Goal: Information Seeking & Learning: Understand process/instructions

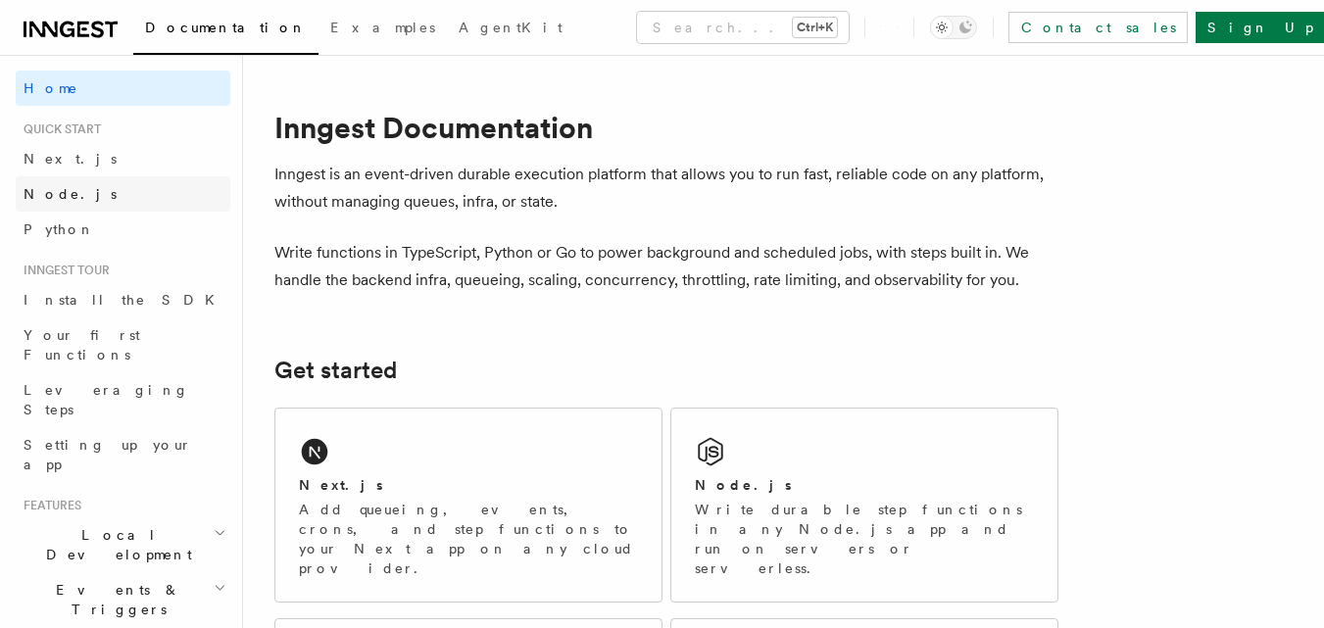
click at [99, 187] on link "Node.js" at bounding box center [123, 193] width 215 height 35
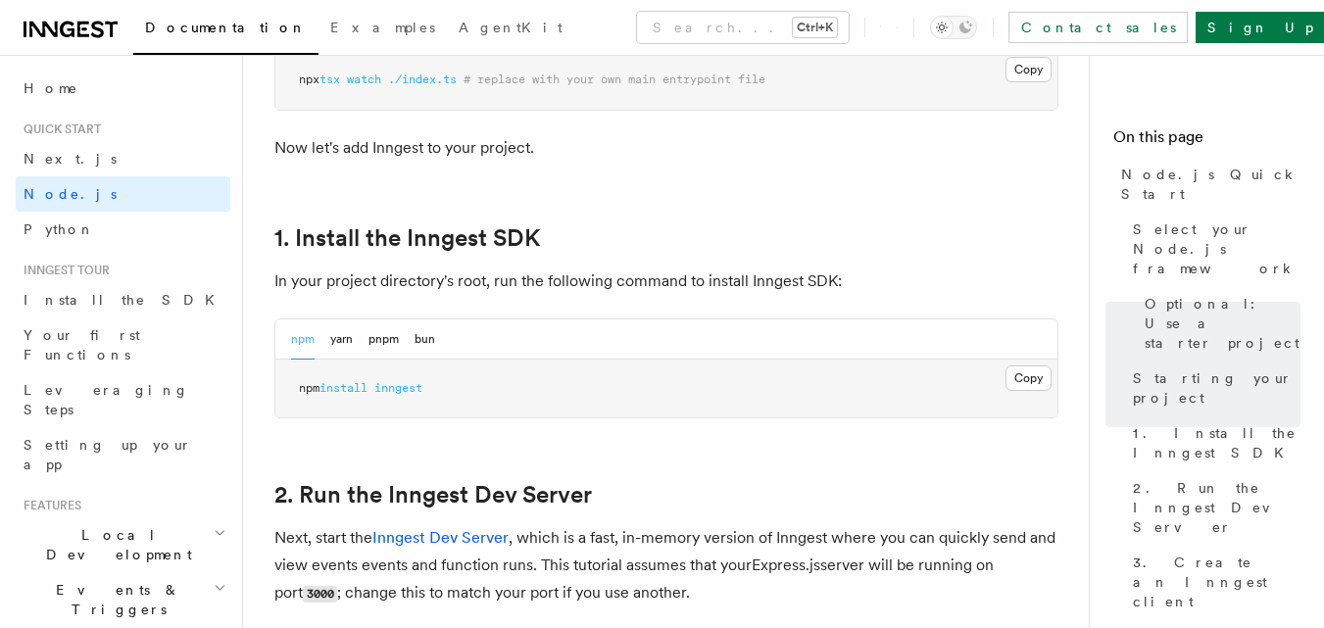
scroll to position [1132, 0]
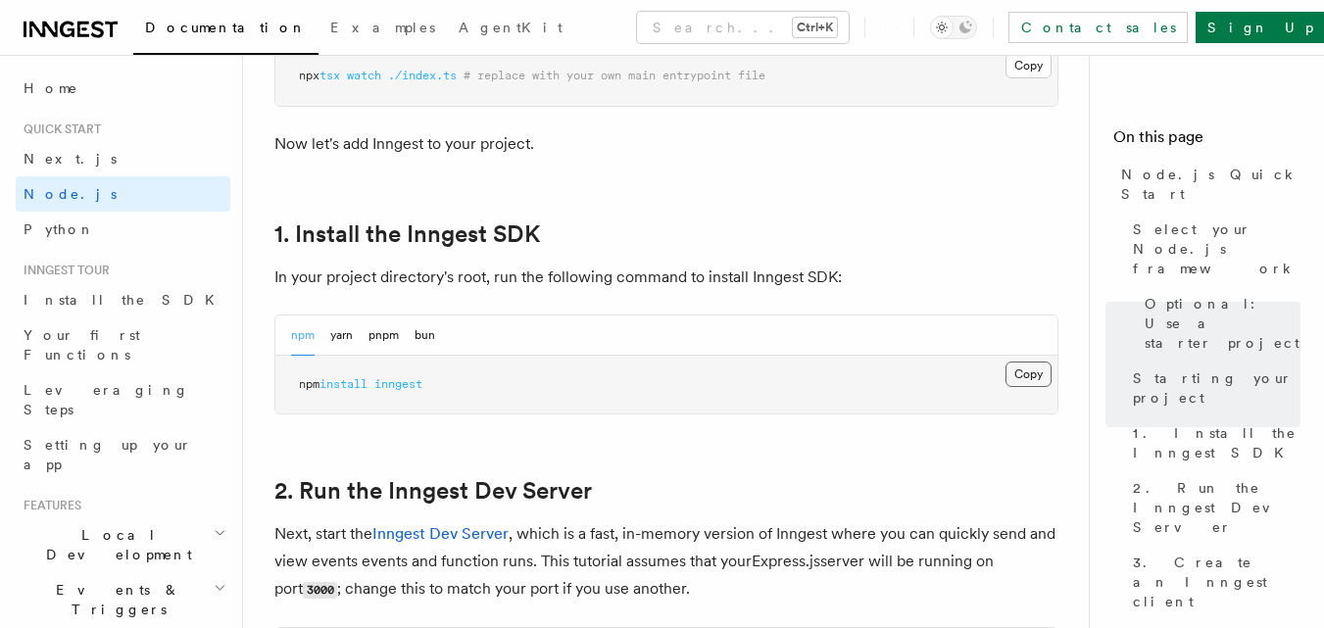
click at [1022, 370] on button "Copy Copied" at bounding box center [1028, 374] width 46 height 25
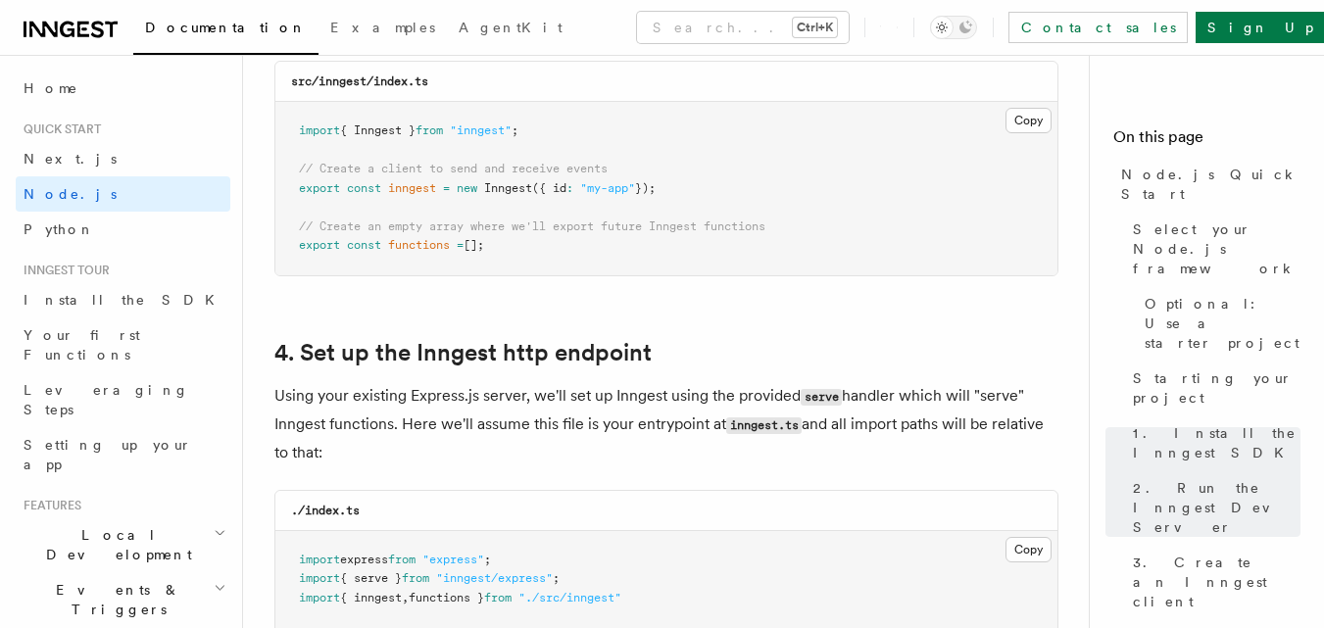
scroll to position [2687, 0]
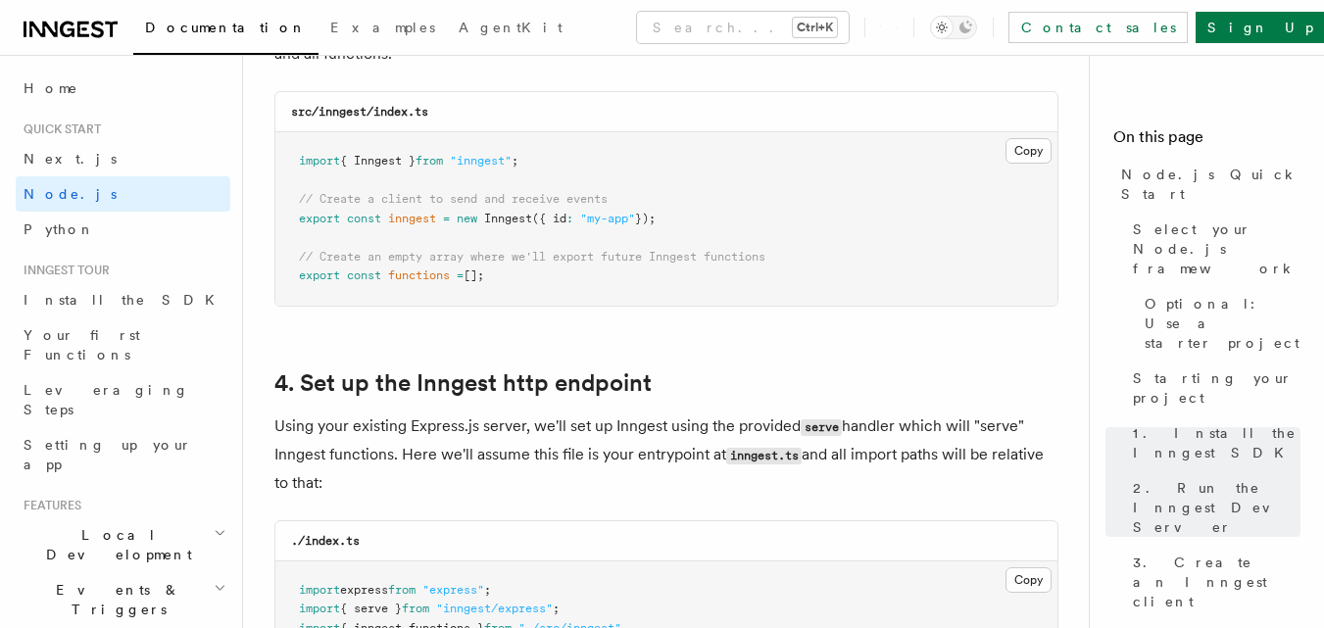
click at [684, 219] on pre "import { Inngest } from "inngest" ; // Create a client to send and receive even…" at bounding box center [666, 218] width 782 height 173
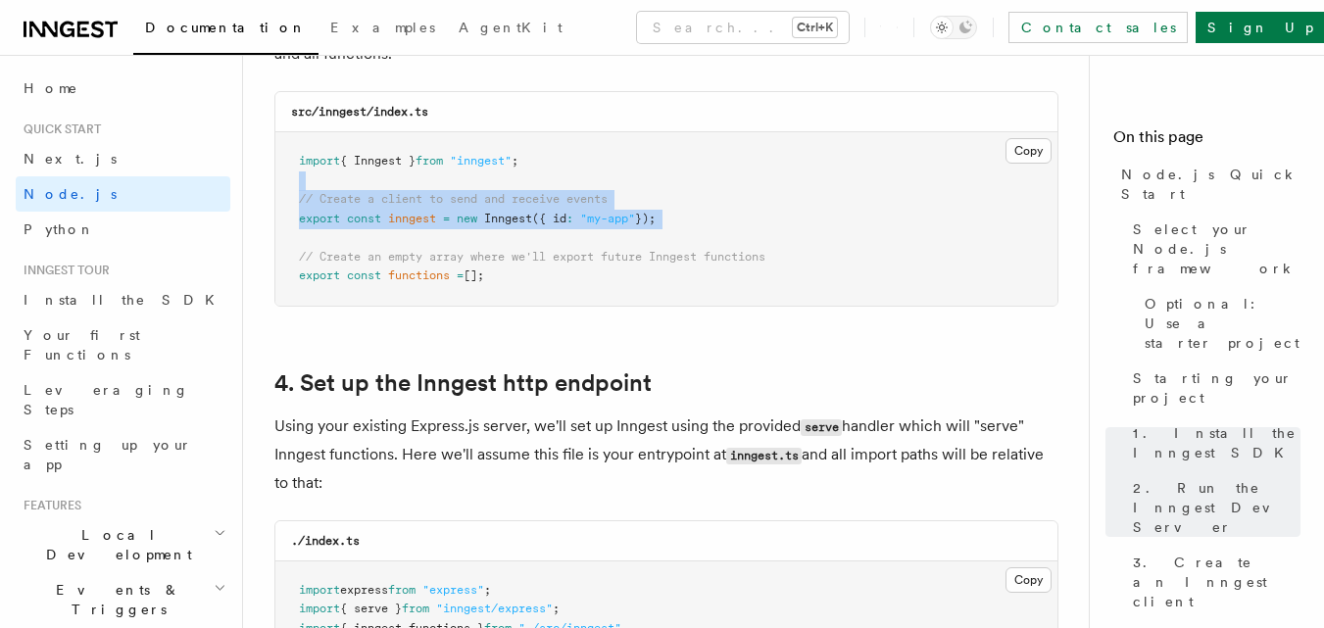
drag, startPoint x: 684, startPoint y: 219, endPoint x: 290, endPoint y: 187, distance: 395.2
click at [290, 187] on pre "import { Inngest } from "inngest" ; // Create a client to send and receive even…" at bounding box center [666, 218] width 782 height 173
copy code "// Create a client to send and receive events export const inngest = new Innges…"
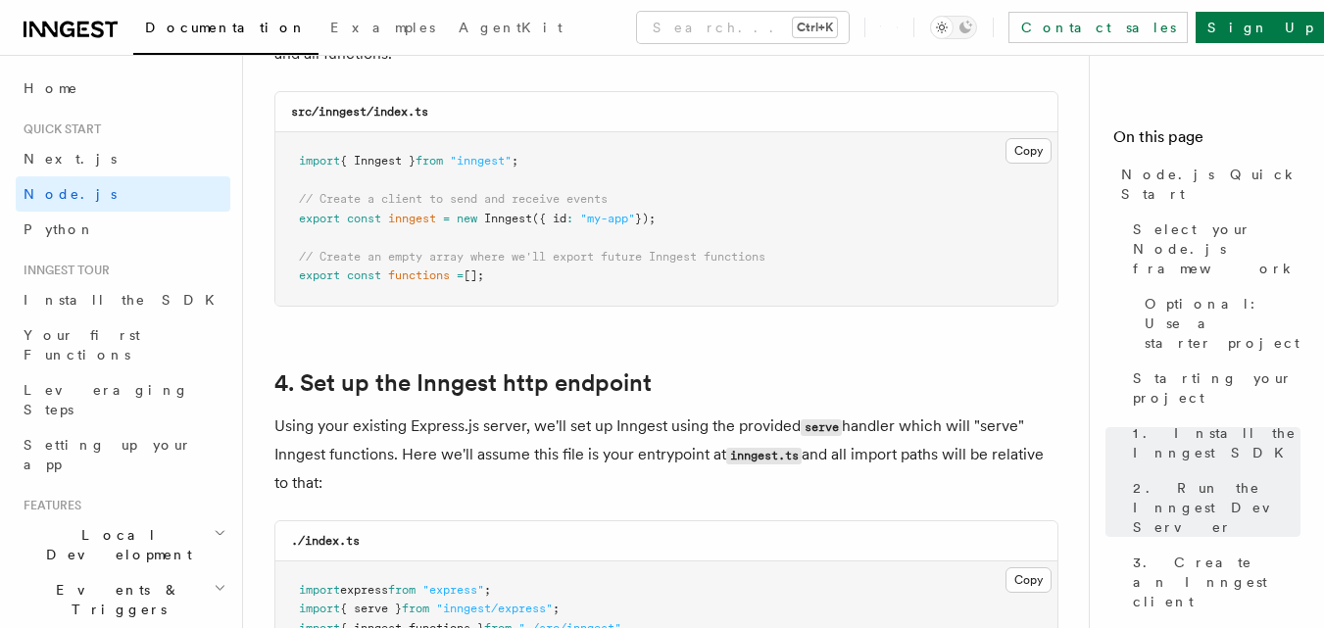
click at [603, 420] on p "Using your existing Express.js server, we'll set up Inngest using the provided …" at bounding box center [666, 455] width 784 height 84
click at [510, 276] on pre "import { Inngest } from "inngest" ; // Create a client to send and receive even…" at bounding box center [666, 218] width 782 height 173
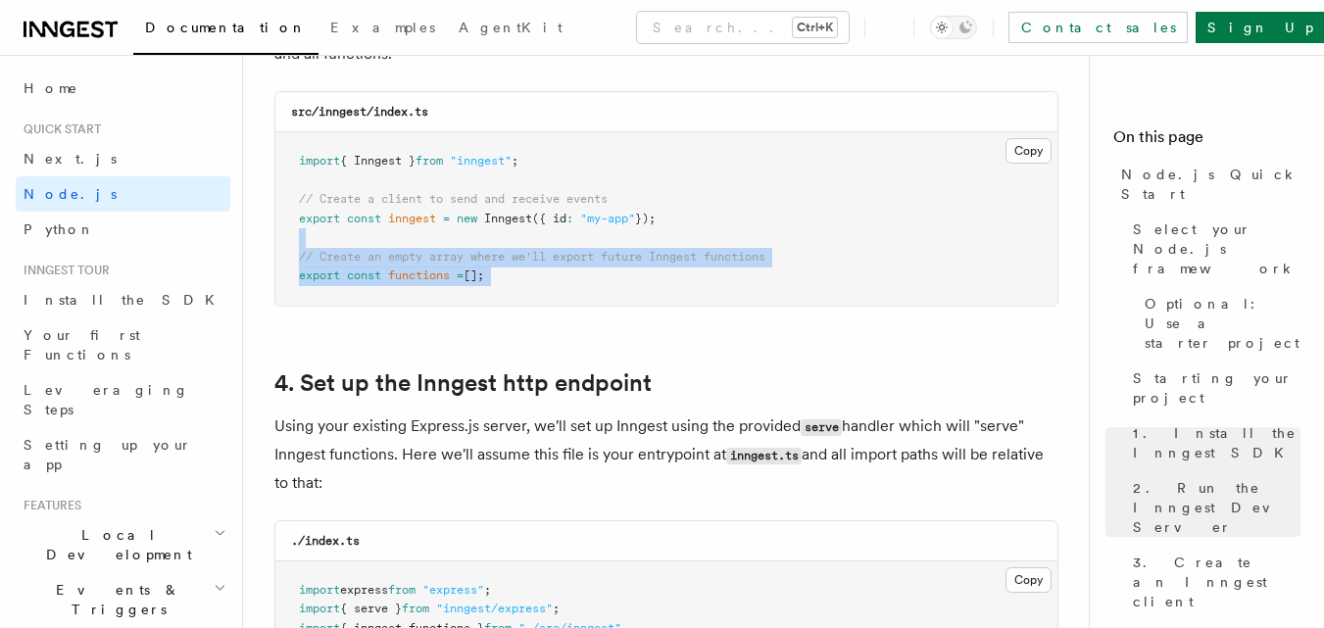
drag, startPoint x: 510, startPoint y: 276, endPoint x: 264, endPoint y: 238, distance: 248.9
copy article "// Create an empty array where we'll export future Inngest functions export con…"
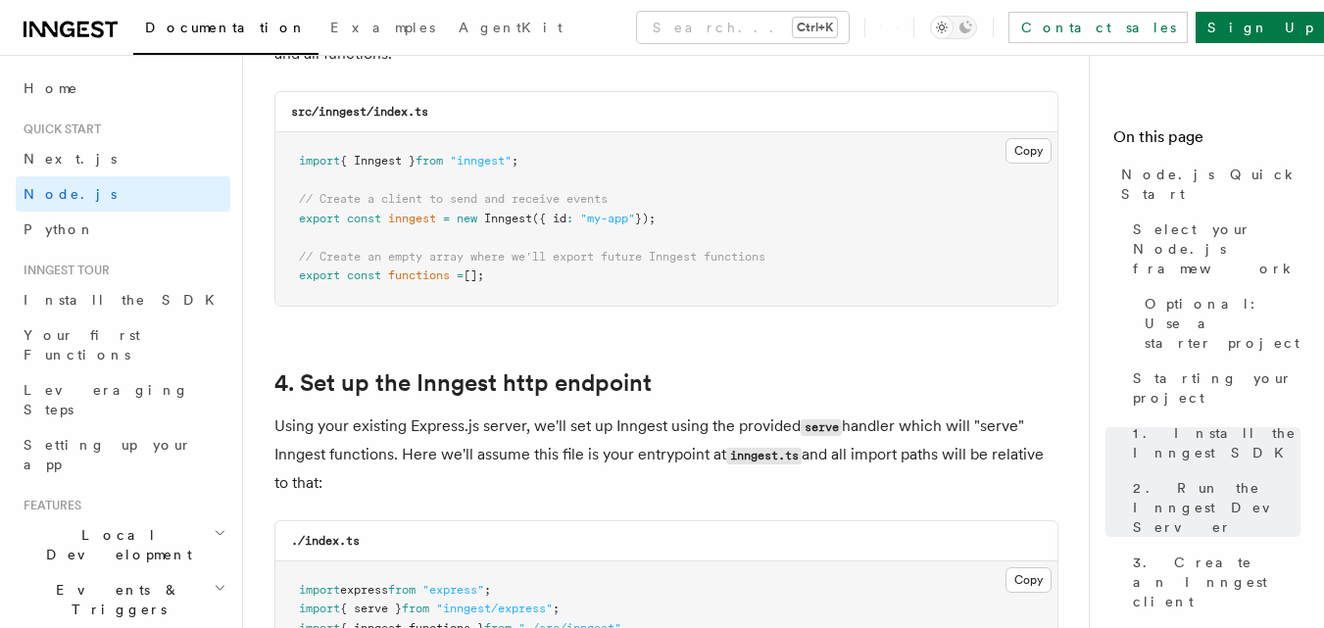
click at [656, 462] on p "Using your existing Express.js server, we'll set up Inngest using the provided …" at bounding box center [666, 455] width 784 height 84
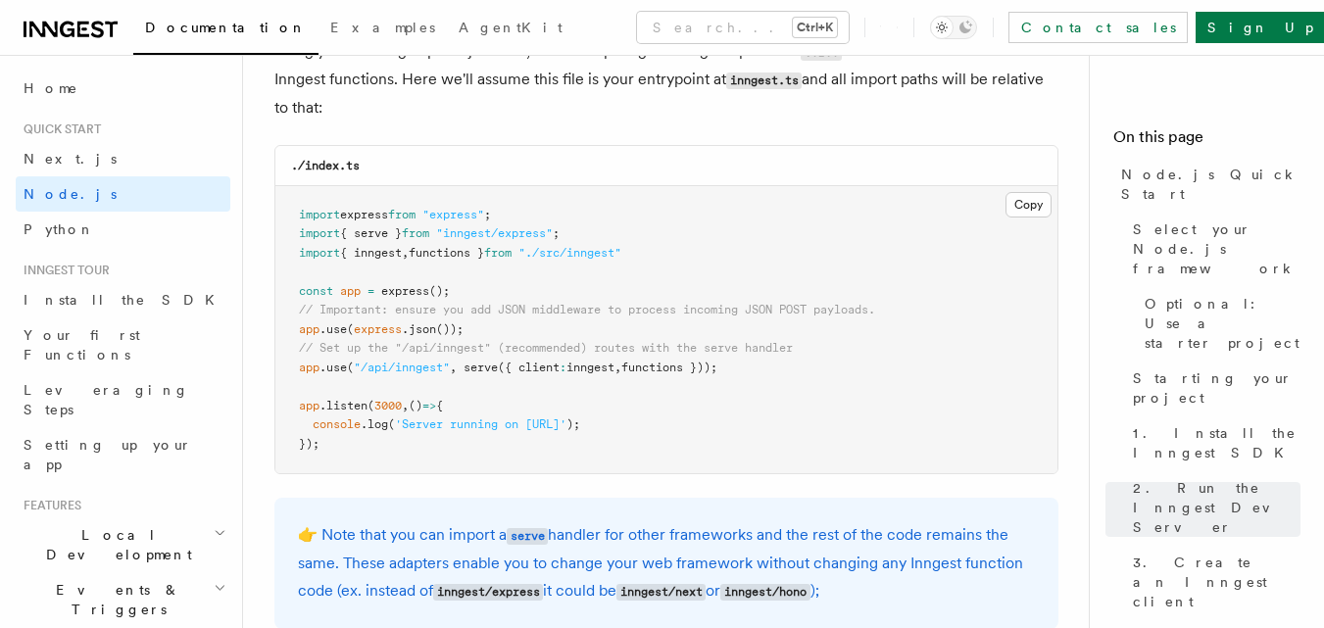
scroll to position [3064, 0]
click at [717, 367] on span "functions }));" at bounding box center [669, 366] width 96 height 14
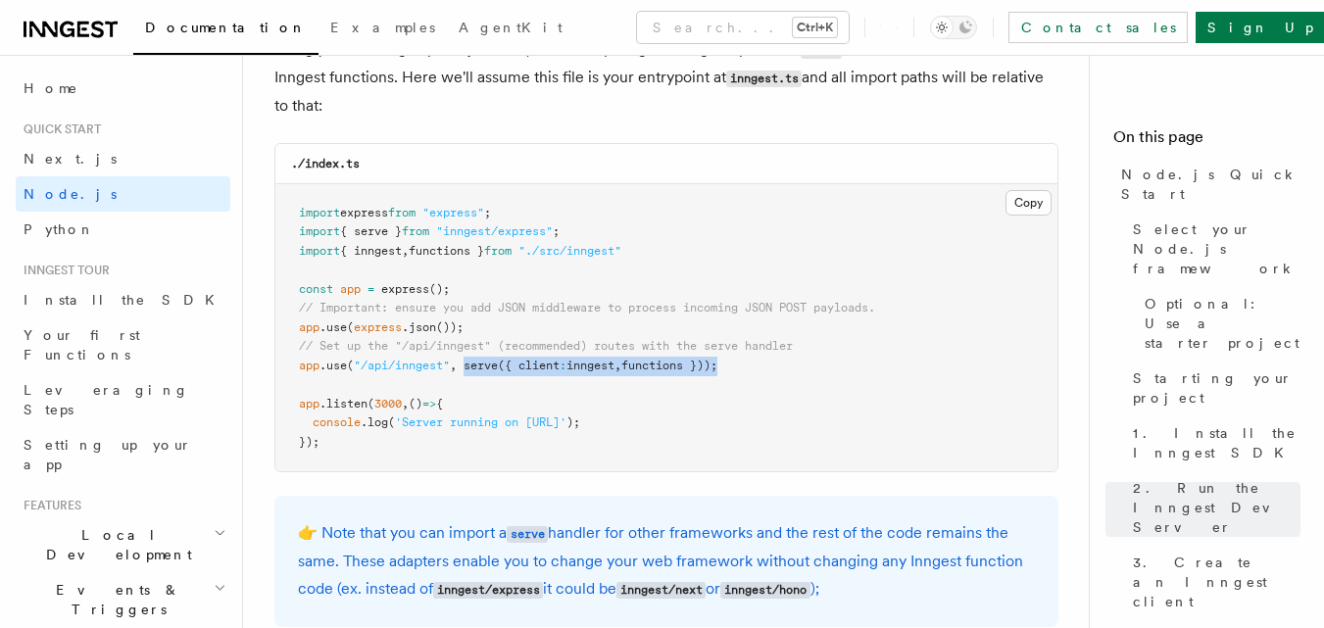
drag, startPoint x: 728, startPoint y: 367, endPoint x: 485, endPoint y: 368, distance: 243.0
click at [485, 368] on span "app .use ( "/api/inngest" , serve ({ client : inngest , functions }));" at bounding box center [508, 366] width 418 height 14
copy span "serve ({ client : inngest , functions }))"
click at [656, 243] on pre "import express from "express" ; import { serve } from "inngest/express" ; impor…" at bounding box center [666, 328] width 782 height 288
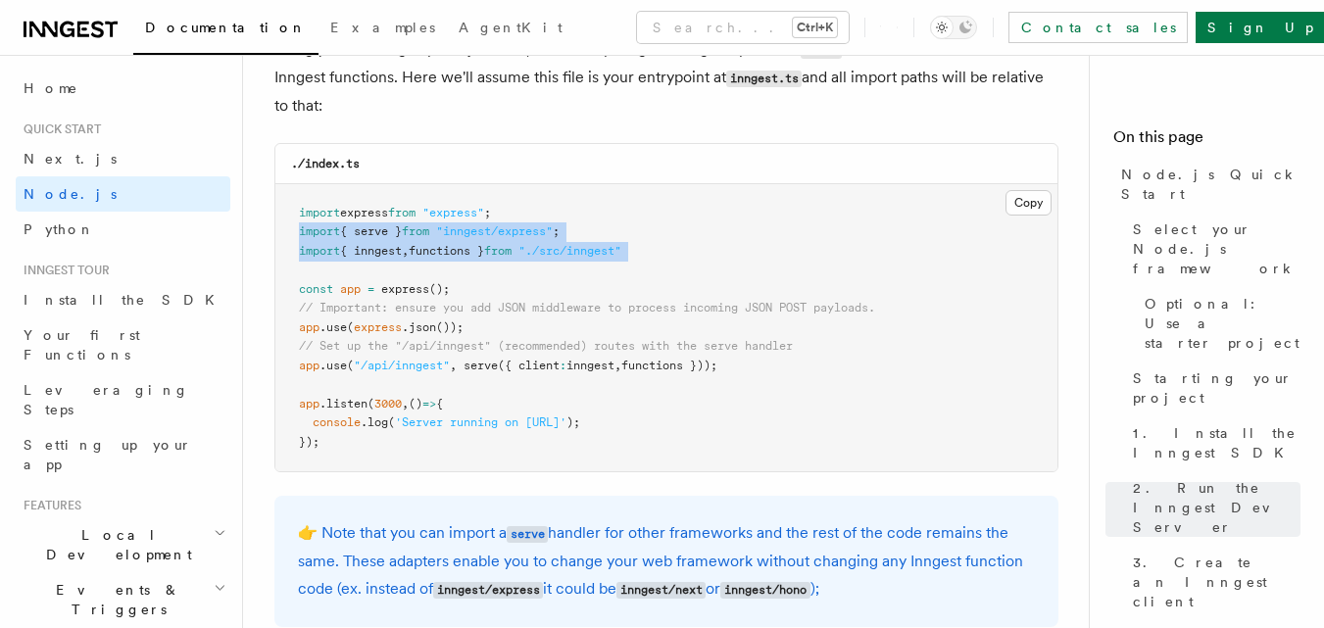
drag, startPoint x: 656, startPoint y: 243, endPoint x: 301, endPoint y: 233, distance: 354.9
click at [301, 233] on pre "import express from "express" ; import { serve } from "inngest/express" ; impor…" at bounding box center [666, 328] width 782 height 288
copy code "import { serve } from "inngest/express" ; import { inngest , functions } from "…"
